Goal: Task Accomplishment & Management: Complete application form

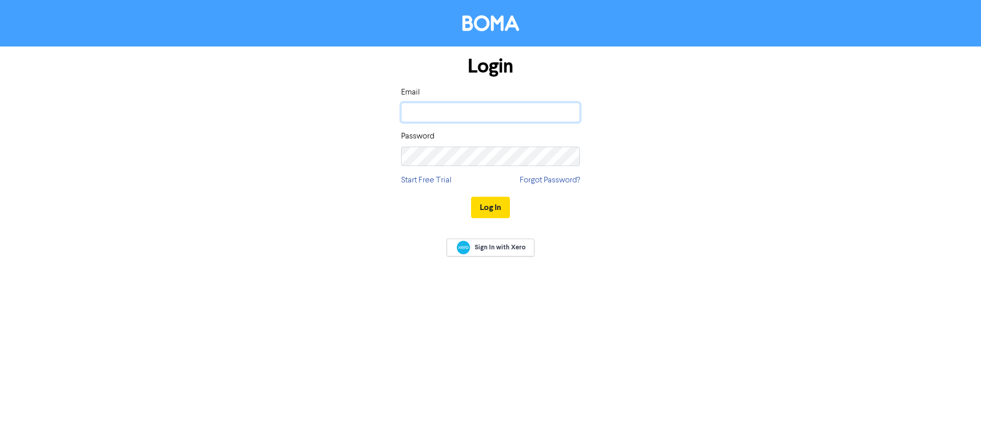
click at [435, 107] on input "email" at bounding box center [490, 112] width 179 height 19
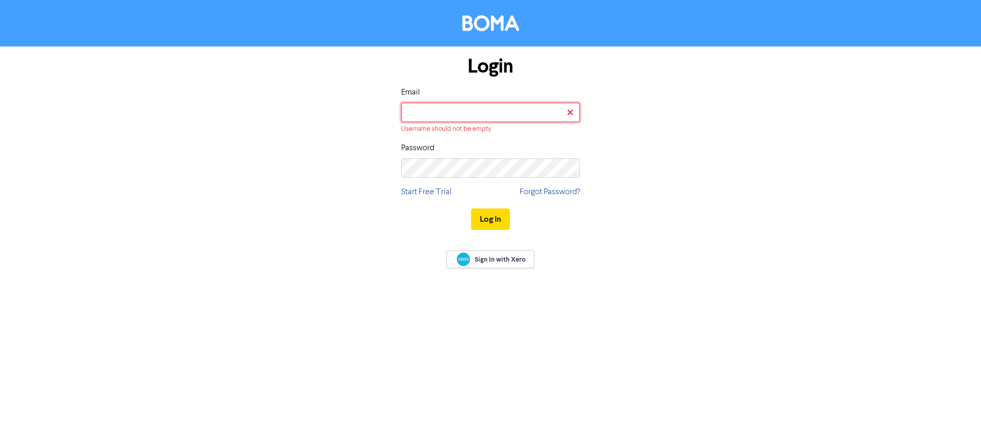
click at [469, 110] on input "email" at bounding box center [490, 112] width 179 height 19
type input "[EMAIL_ADDRESS][DOMAIN_NAME]"
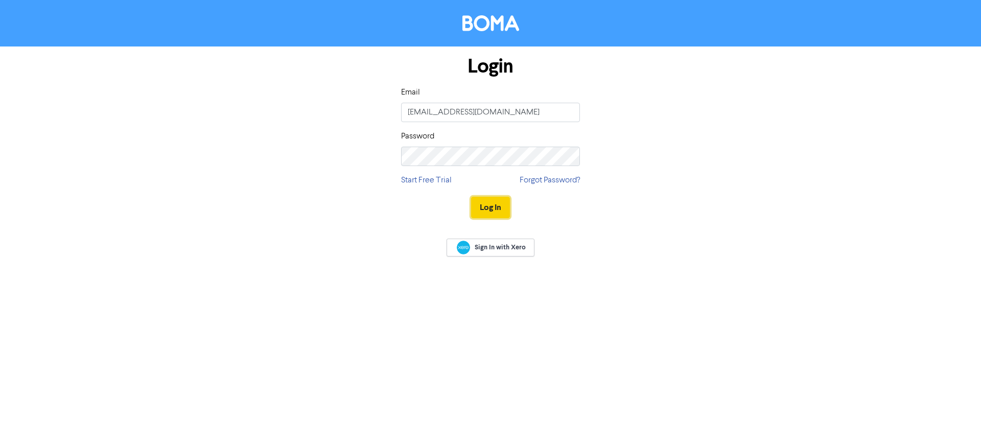
click at [493, 204] on button "Log In" at bounding box center [490, 207] width 39 height 21
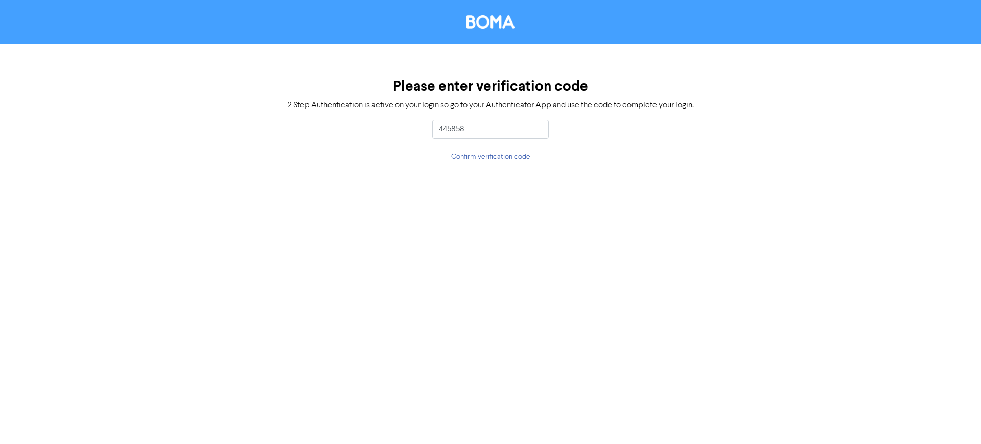
type input "445858"
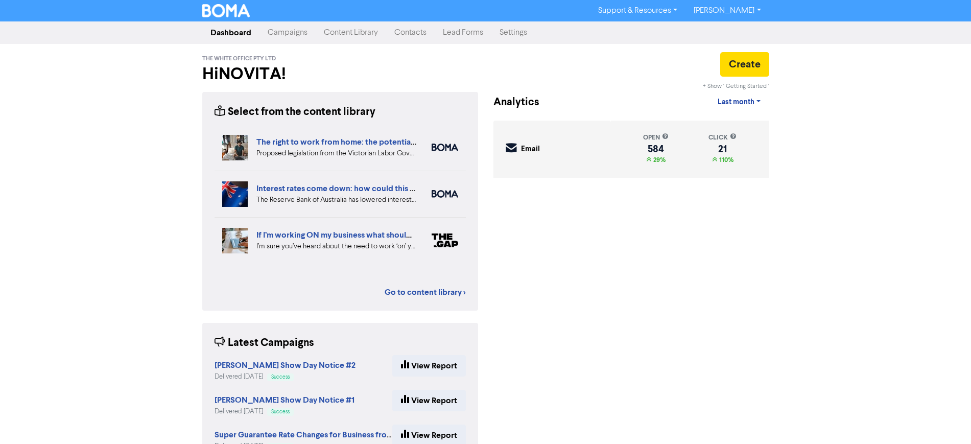
click at [420, 33] on link "Contacts" at bounding box center [410, 32] width 49 height 20
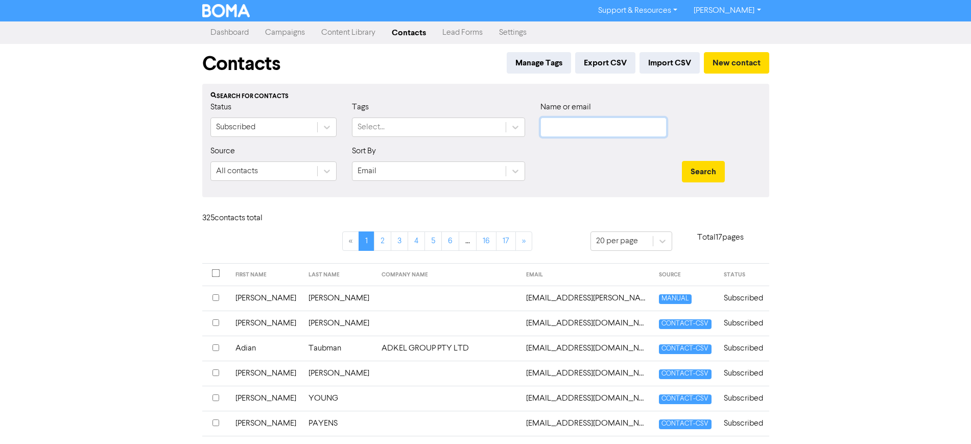
click at [570, 124] on input "text" at bounding box center [604, 127] width 126 height 19
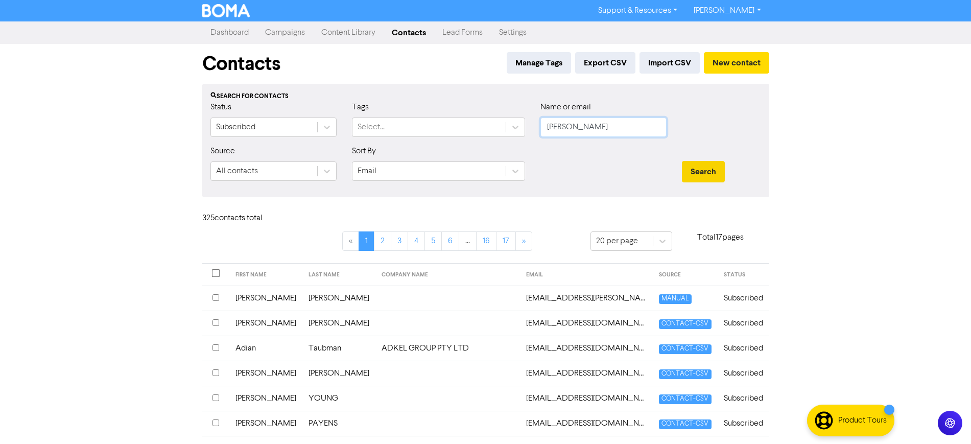
type input "[PERSON_NAME]"
click at [717, 169] on button "Search" at bounding box center [703, 171] width 43 height 21
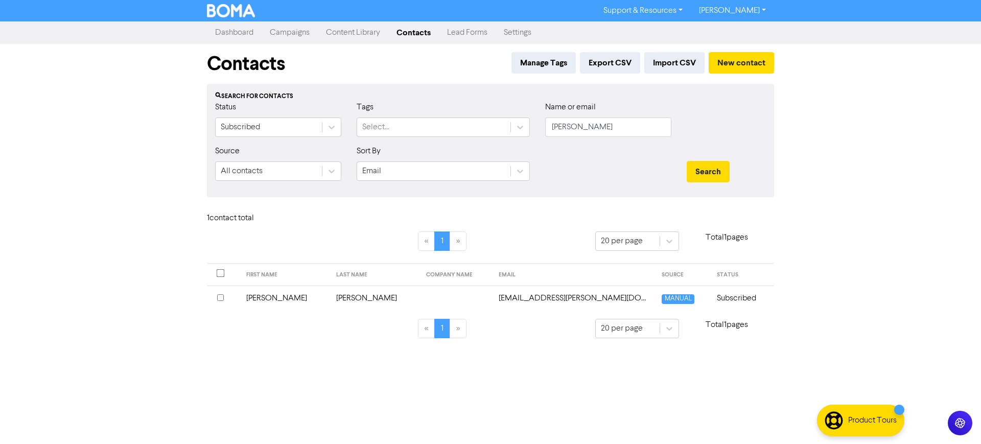
click at [268, 295] on td "[PERSON_NAME]" at bounding box center [285, 298] width 90 height 25
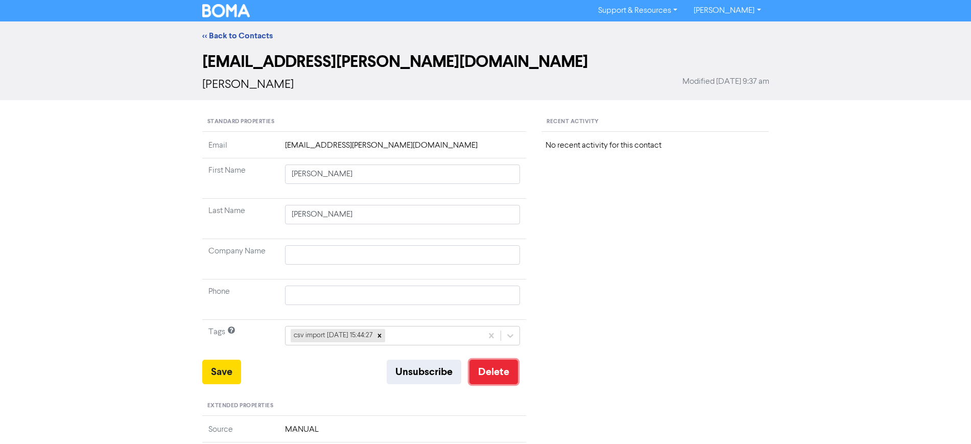
click at [488, 371] on button "Delete" at bounding box center [493, 372] width 49 height 25
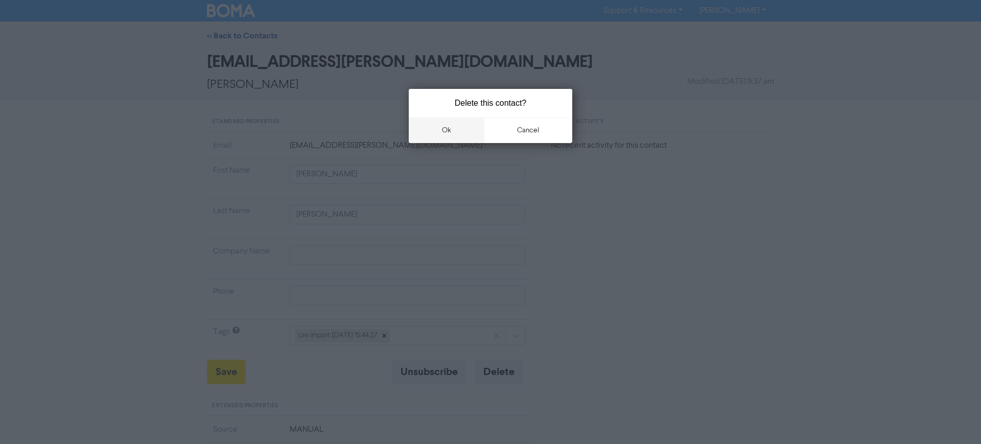
click at [444, 129] on button "ok" at bounding box center [447, 131] width 76 height 26
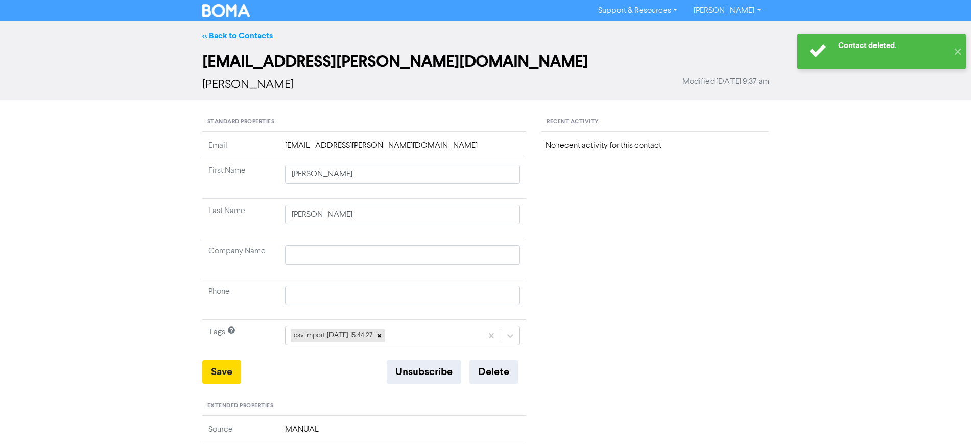
click at [247, 32] on link "<< Back to Contacts" at bounding box center [237, 36] width 71 height 10
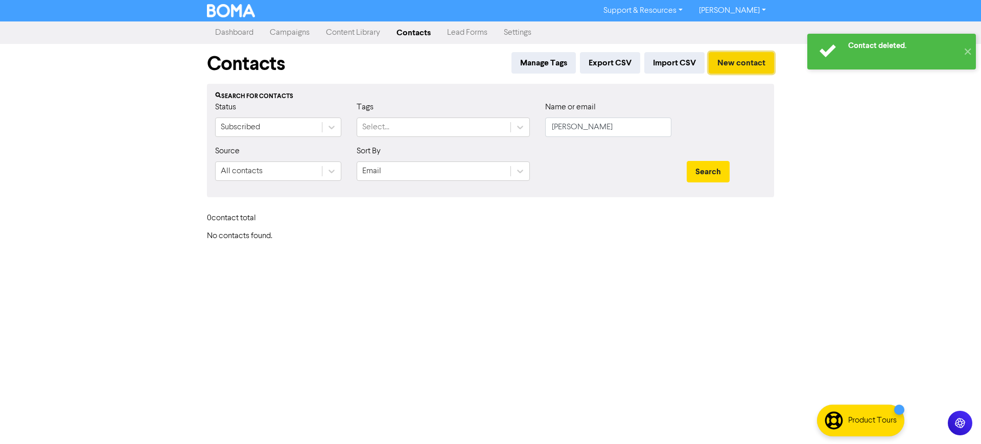
click at [737, 61] on button "New contact" at bounding box center [741, 62] width 65 height 21
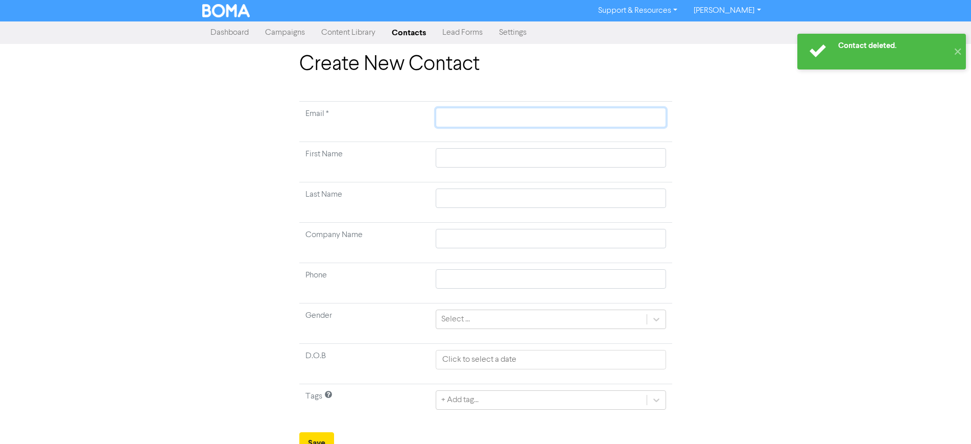
click at [451, 118] on input "text" at bounding box center [551, 117] width 230 height 19
paste input "[EMAIL_ADDRESS][DOMAIN_NAME]"
type input "[EMAIL_ADDRESS][DOMAIN_NAME]"
click at [465, 161] on input "text" at bounding box center [551, 157] width 230 height 19
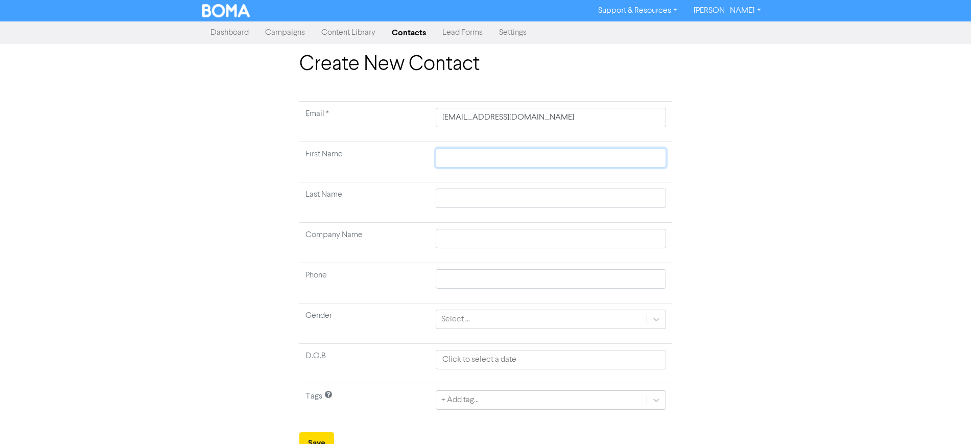
type input "L"
type input "Lo"
type input "[PERSON_NAME]"
type input "Loui"
type input "[PERSON_NAME]"
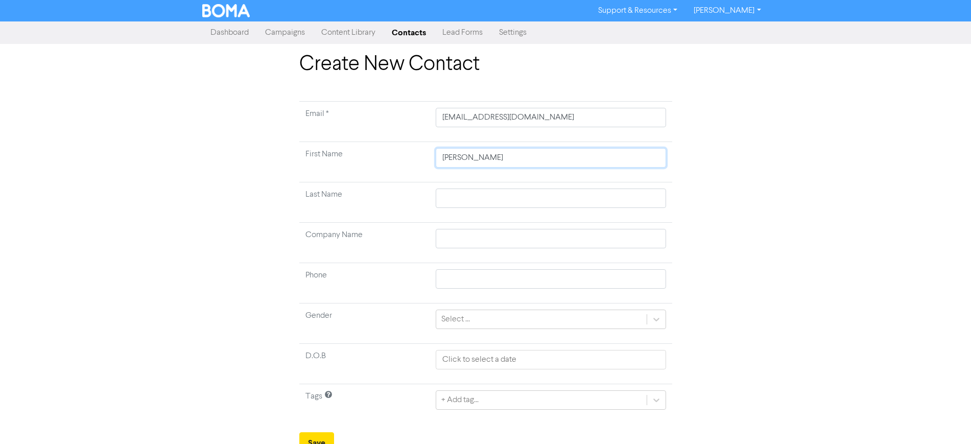
type input "[PERSON_NAME]"
type input "Z"
type input "Zw"
type input "Zwa"
type input "Zwar"
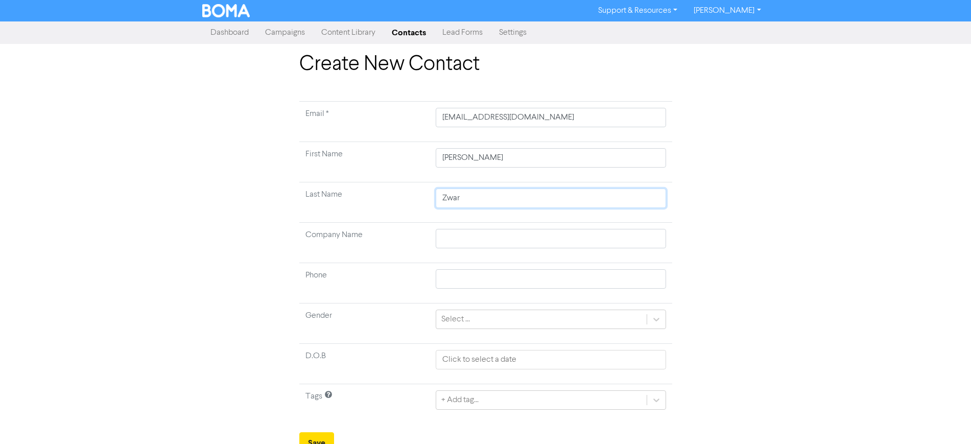
type input "[PERSON_NAME]"
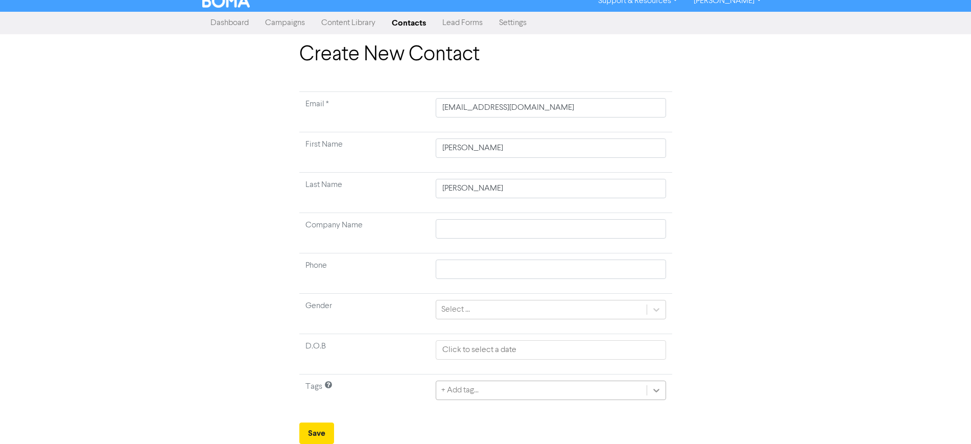
click at [656, 400] on div "+ Add tag..." at bounding box center [551, 390] width 230 height 19
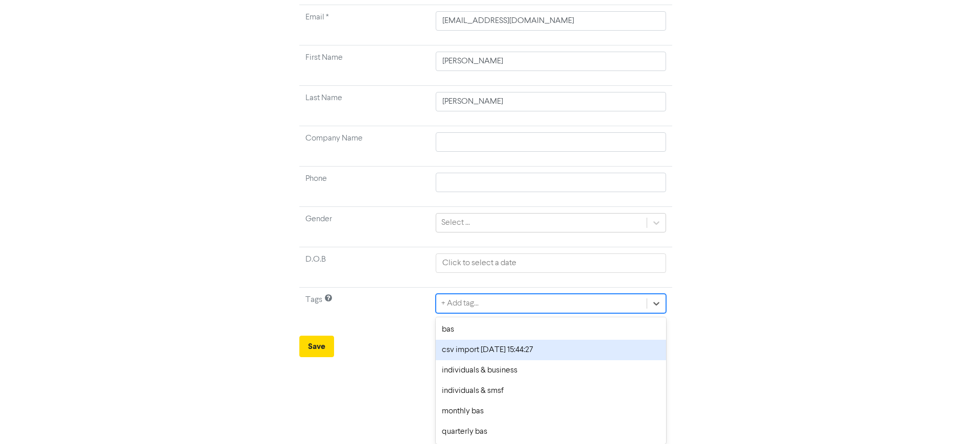
click at [525, 350] on div "csv import [DATE] 15:44:27" at bounding box center [551, 350] width 230 height 20
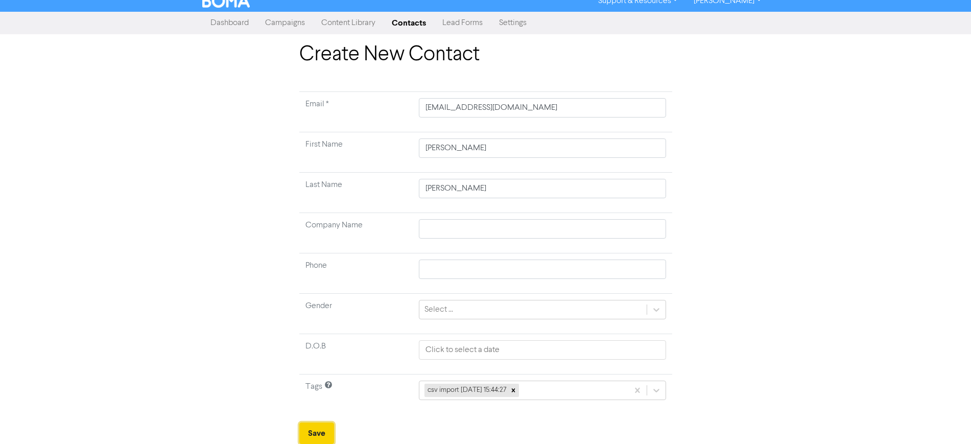
click at [313, 428] on button "Save" at bounding box center [316, 432] width 35 height 21
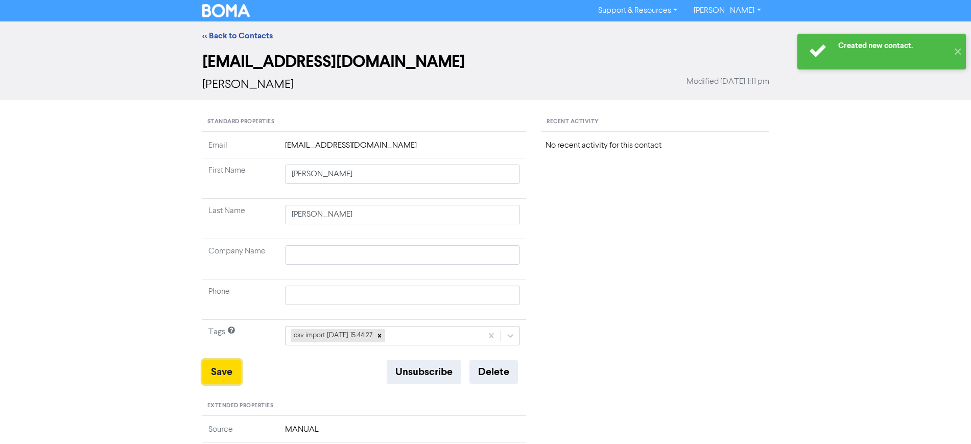
drag, startPoint x: 229, startPoint y: 364, endPoint x: 228, endPoint y: 355, distance: 8.7
click at [229, 365] on button "Save" at bounding box center [221, 372] width 39 height 25
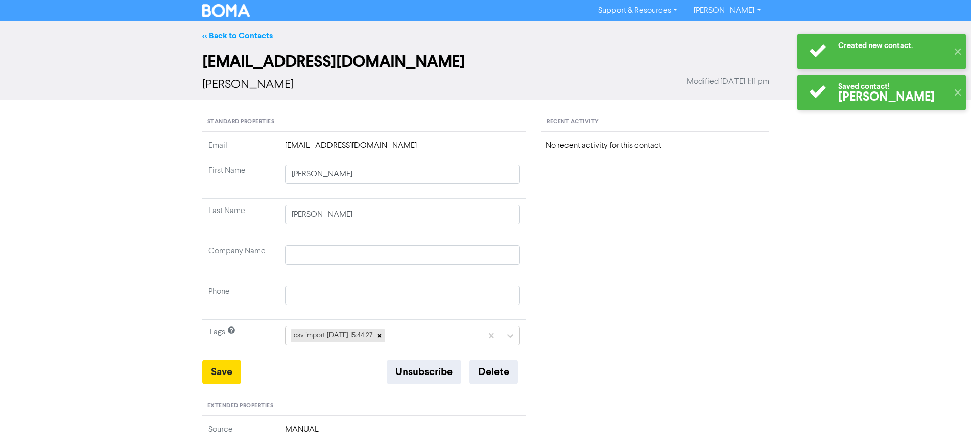
click at [239, 33] on link "<< Back to Contacts" at bounding box center [237, 36] width 71 height 10
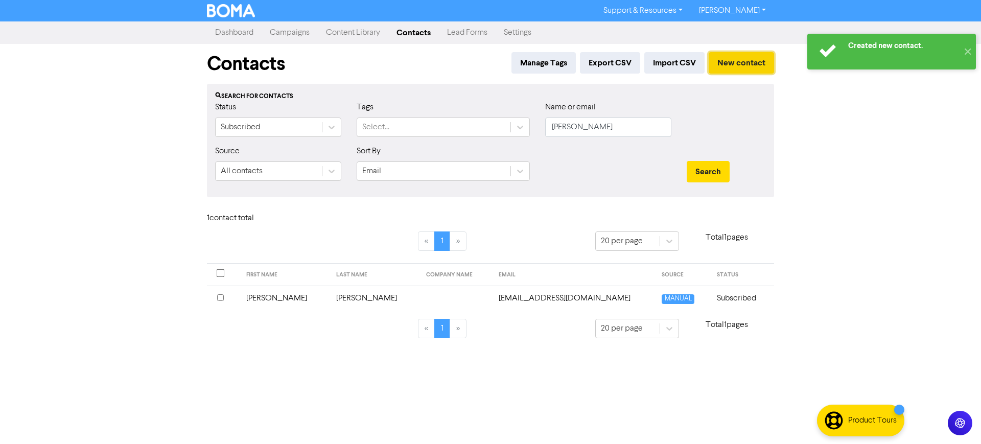
click at [742, 64] on button "New contact" at bounding box center [741, 62] width 65 height 21
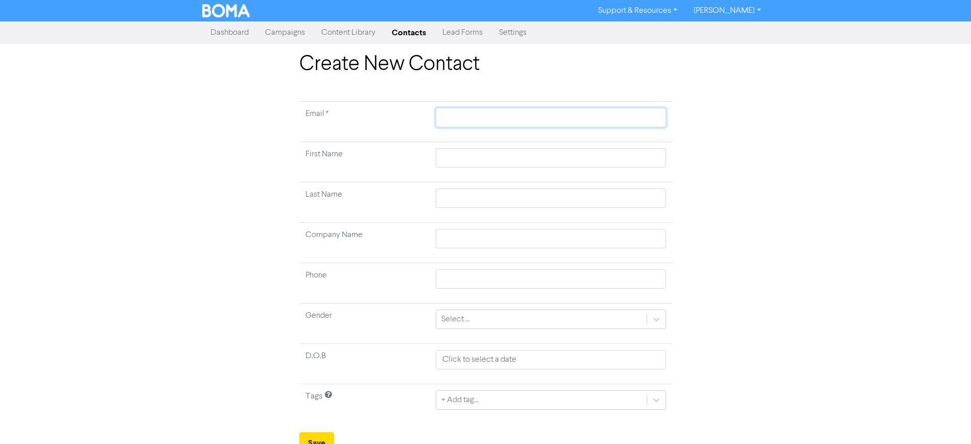
click at [467, 120] on input "text" at bounding box center [551, 117] width 230 height 19
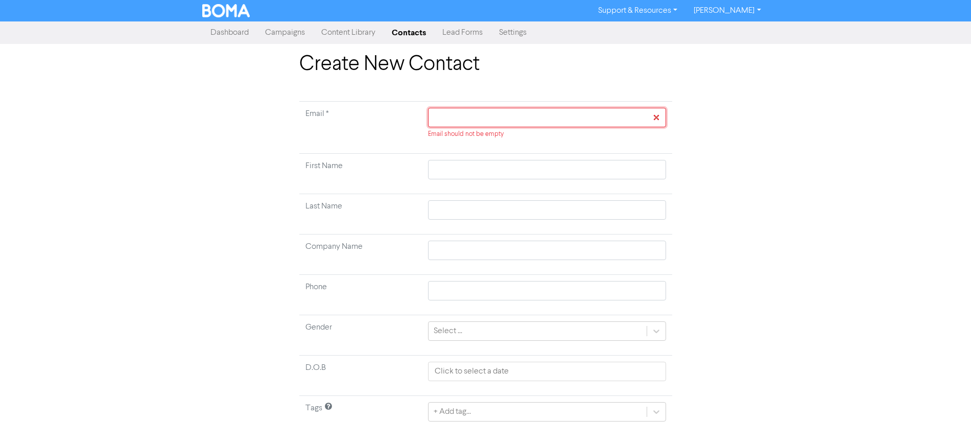
click at [504, 120] on input "text" at bounding box center [547, 117] width 238 height 19
paste input "[PERSON_NAME][EMAIL_ADDRESS][DOMAIN_NAME]"
type input "[PERSON_NAME][EMAIL_ADDRESS][DOMAIN_NAME]"
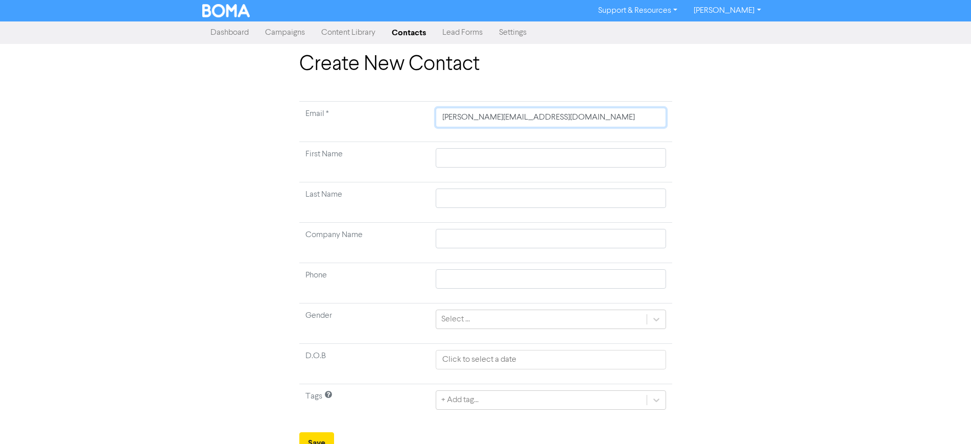
type input "[PERSON_NAME][EMAIL_ADDRESS][DOMAIN_NAME]"
type input "C"
type input "Ch"
type input "Che"
type input "[PERSON_NAME]"
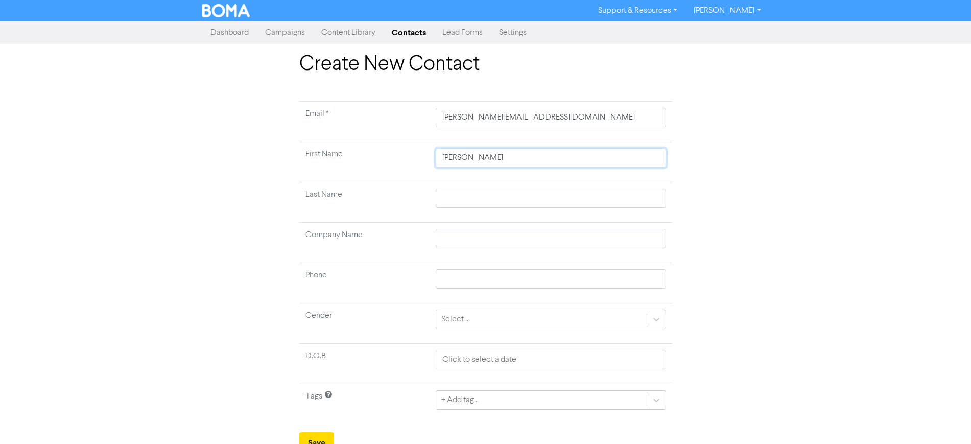
type input "Chery"
type input "[PERSON_NAME]"
type input "Z"
type input "Zw"
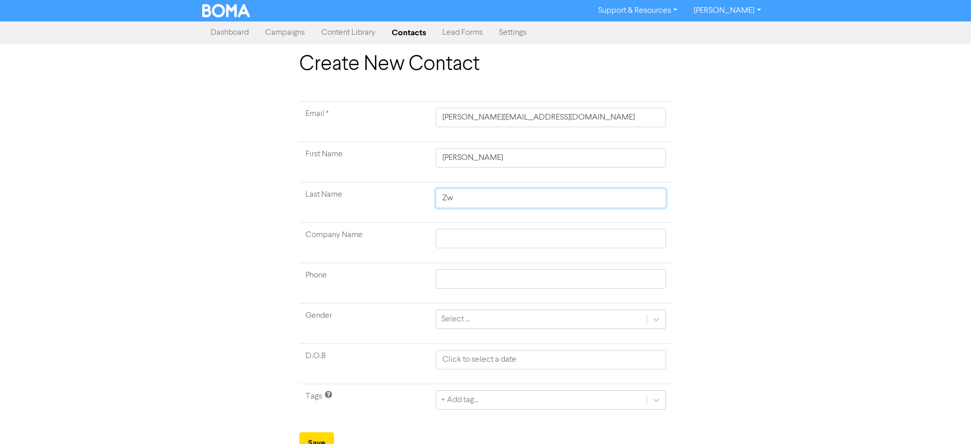
type input "Zwa"
type input "Zwar"
type input "[PERSON_NAME]"
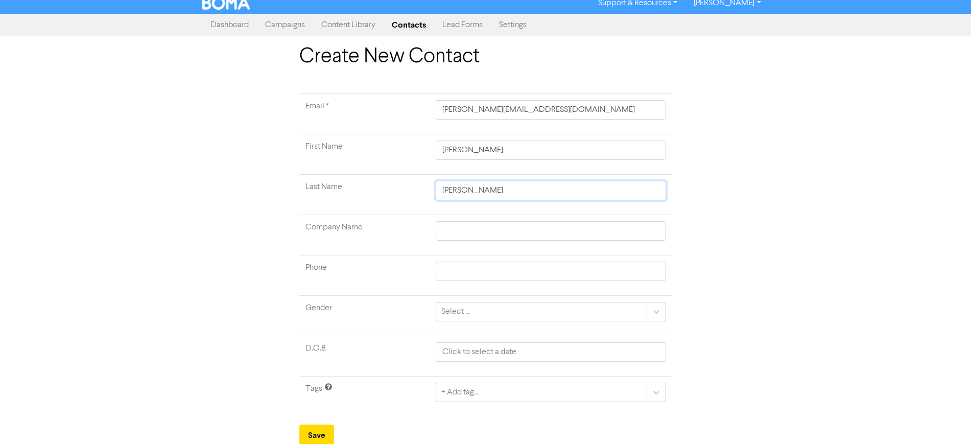
scroll to position [10, 0]
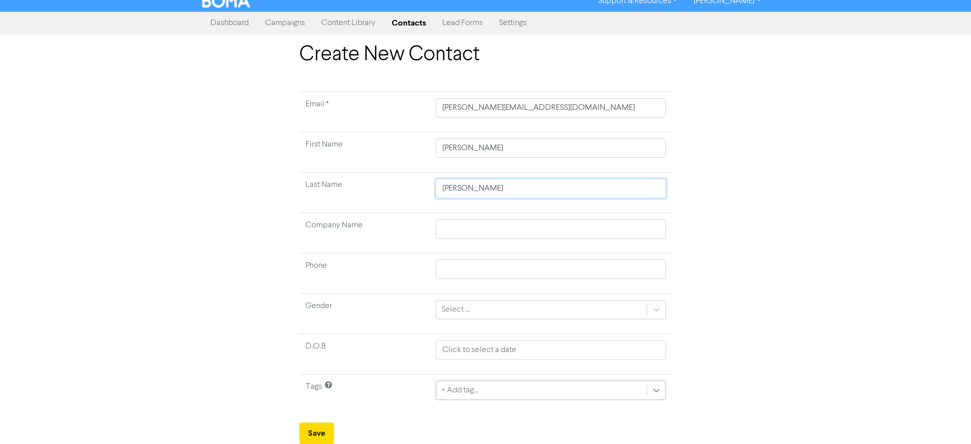
type input "[PERSON_NAME]"
click at [655, 389] on div "+ Add tag..." at bounding box center [551, 390] width 230 height 19
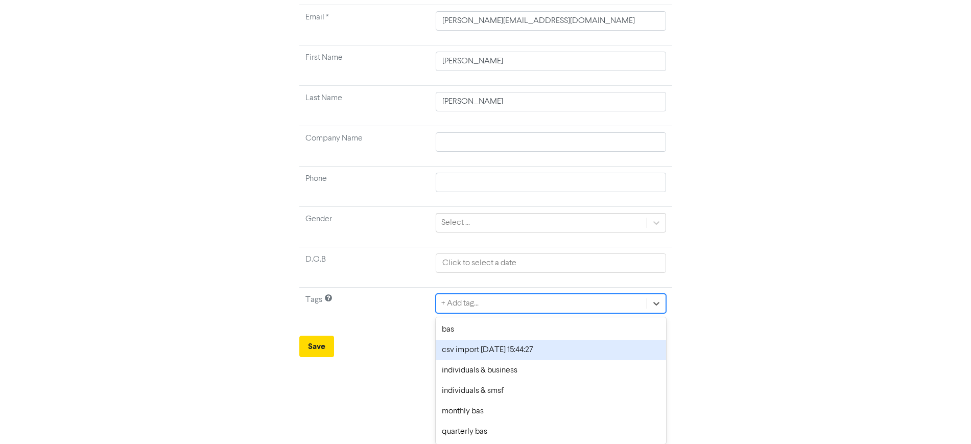
click at [496, 352] on div "csv import [DATE] 15:44:27" at bounding box center [551, 350] width 230 height 20
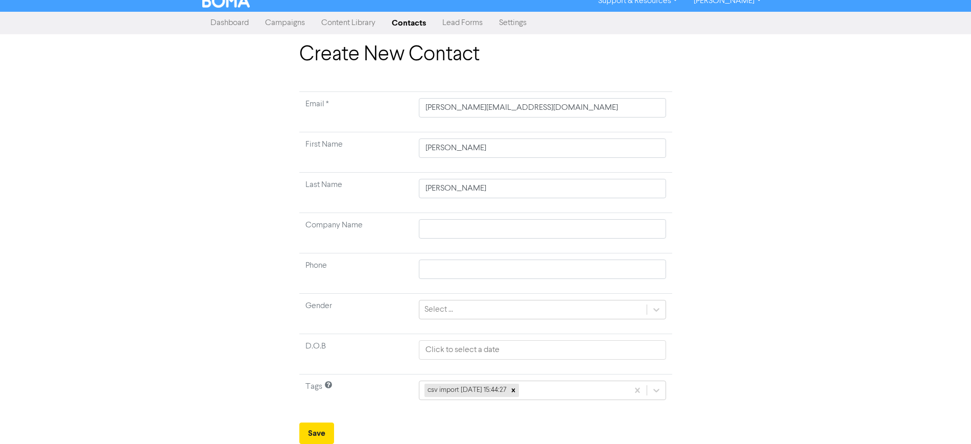
scroll to position [10, 0]
click at [313, 432] on button "Save" at bounding box center [316, 432] width 35 height 21
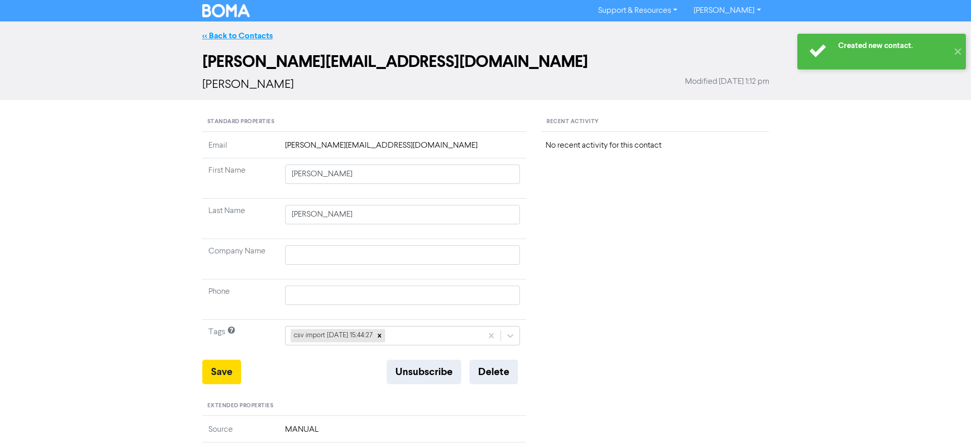
click at [244, 32] on link "<< Back to Contacts" at bounding box center [237, 36] width 71 height 10
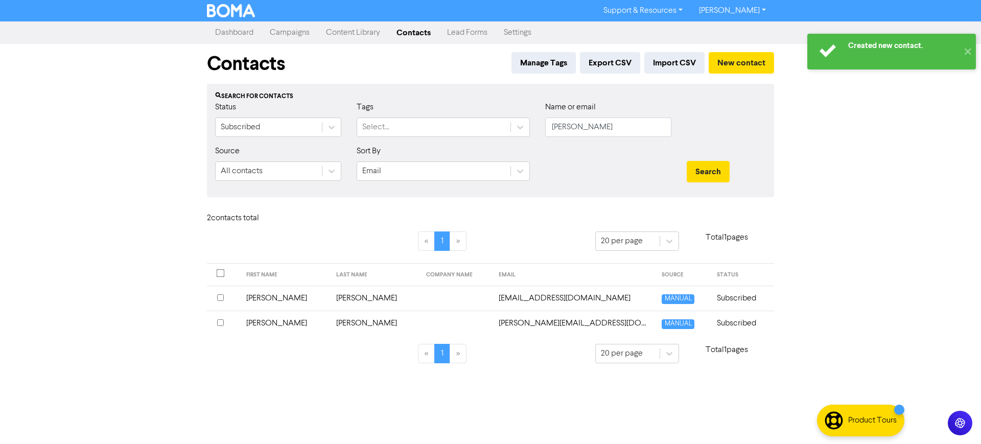
click at [849, 159] on div "Created new contact. ✕ Support & Resources Video Tutorials FAQ & Guides Marketi…" at bounding box center [490, 222] width 981 height 444
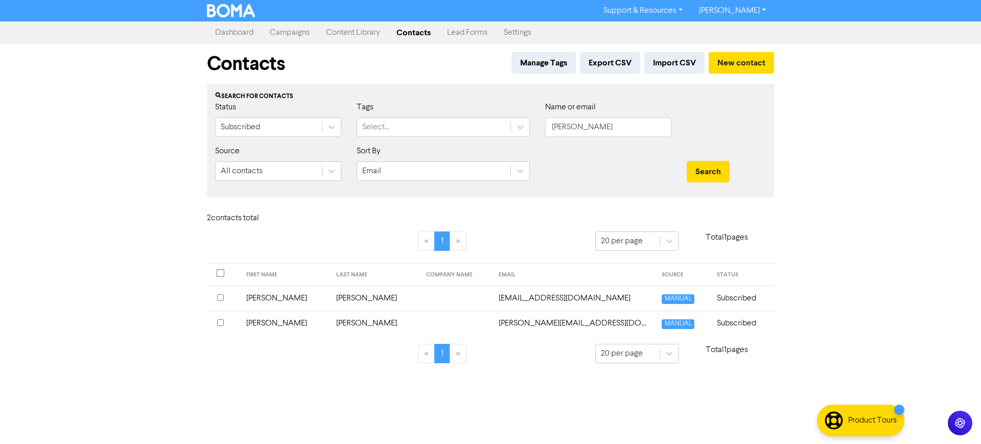
drag, startPoint x: 843, startPoint y: 136, endPoint x: 839, endPoint y: 127, distance: 9.9
click at [843, 136] on div "Support & Resources Video Tutorials FAQ & Guides Marketing Education [PERSON_NA…" at bounding box center [490, 222] width 981 height 444
